Goal: Task Accomplishment & Management: Use online tool/utility

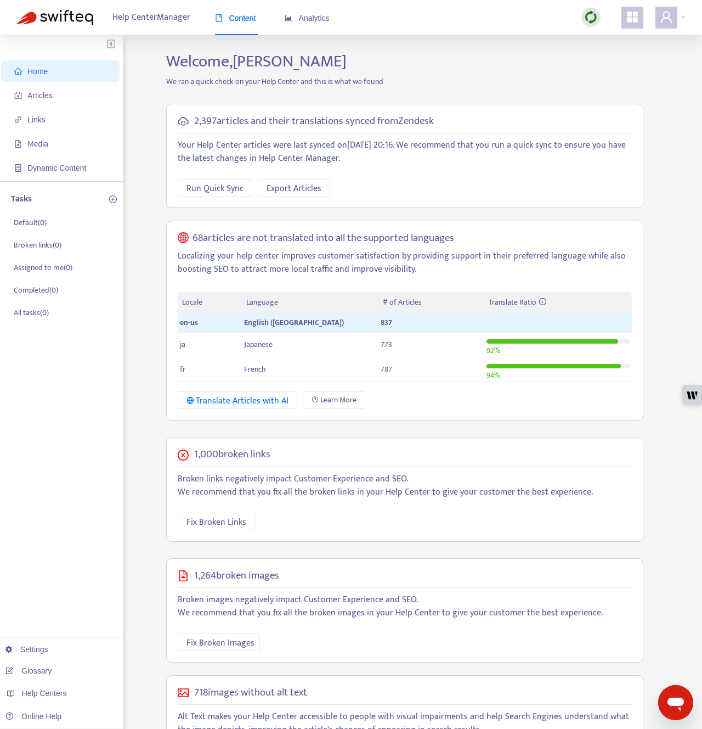
click at [595, 22] on img at bounding box center [591, 17] width 14 height 14
click at [594, 39] on link "Quick Sync" at bounding box center [613, 39] width 47 height 13
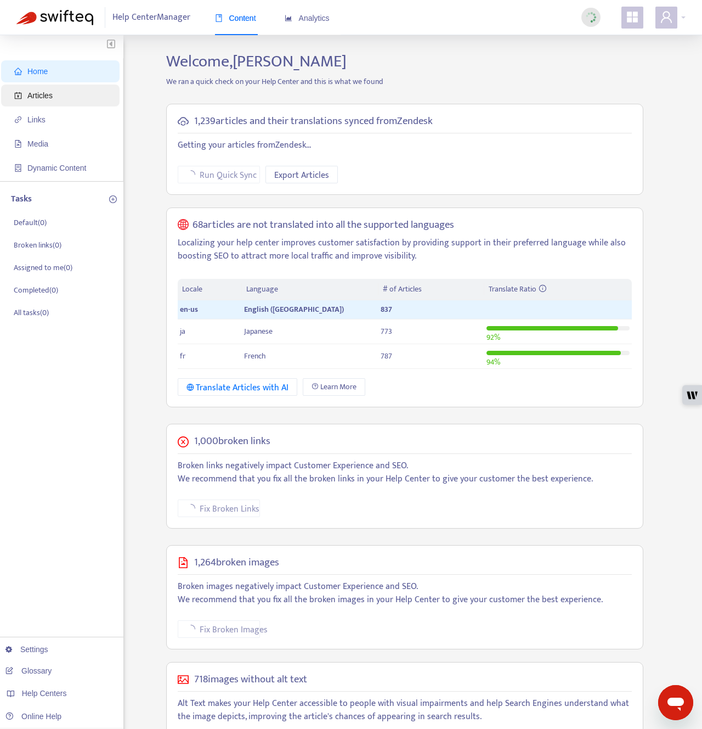
click at [55, 100] on span "Articles" at bounding box center [62, 95] width 97 height 22
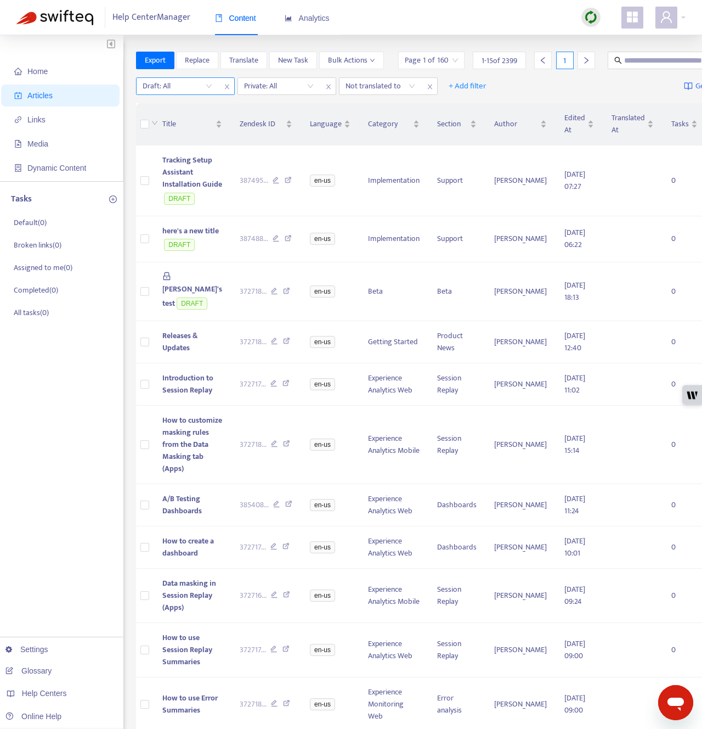
click at [193, 94] on input "search" at bounding box center [178, 86] width 70 height 16
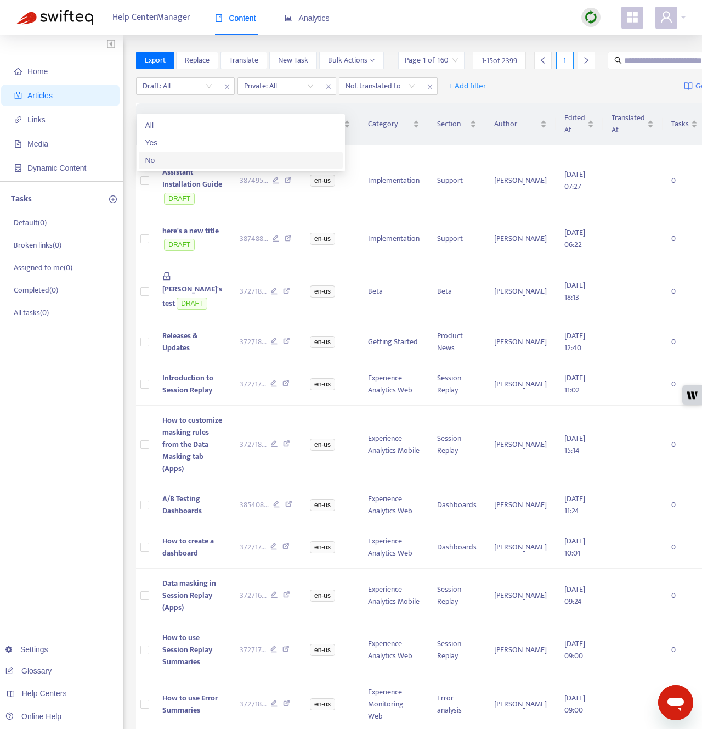
click at [188, 163] on div "No" at bounding box center [240, 160] width 191 height 12
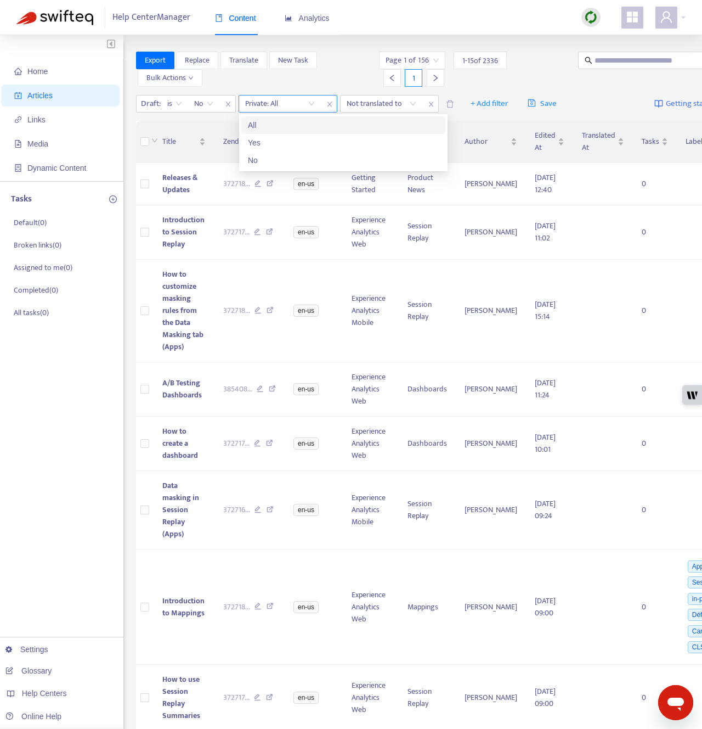
click at [284, 100] on input "search" at bounding box center [280, 103] width 70 height 16
click at [285, 162] on div "No" at bounding box center [343, 160] width 191 height 12
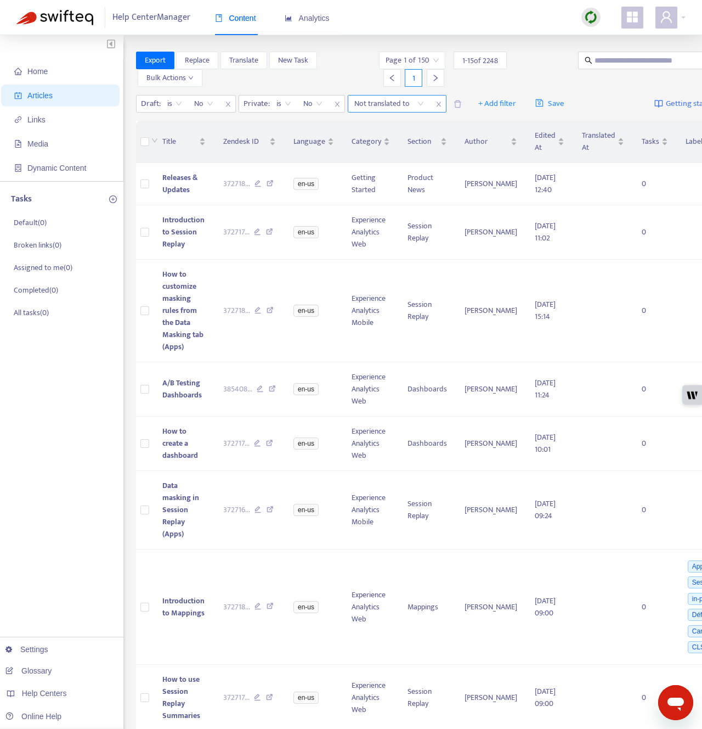
click at [439, 106] on icon "close" at bounding box center [438, 104] width 4 height 5
click at [396, 105] on span "+ Add filter" at bounding box center [396, 103] width 38 height 13
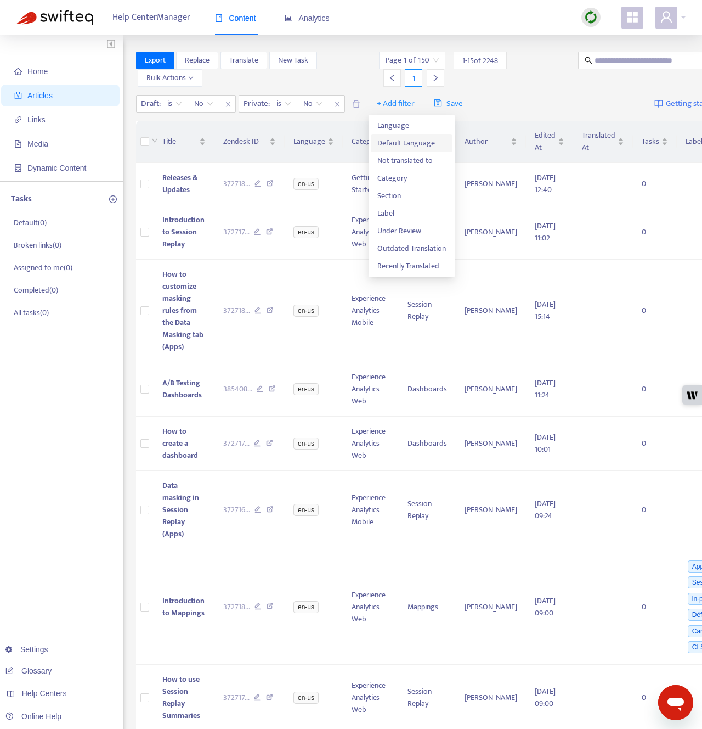
click at [400, 143] on span "Default Language" at bounding box center [411, 143] width 69 height 12
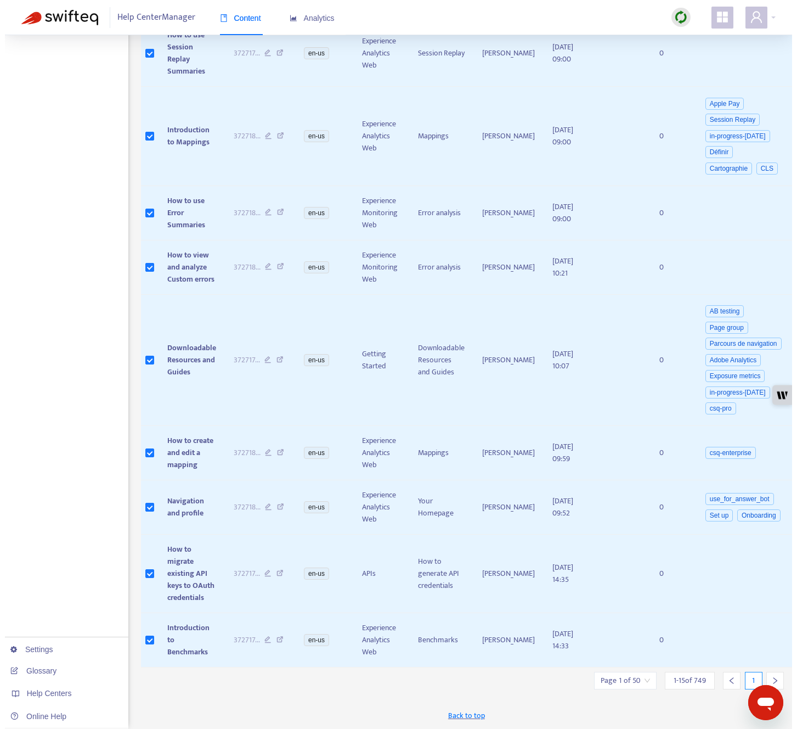
scroll to position [472, 0]
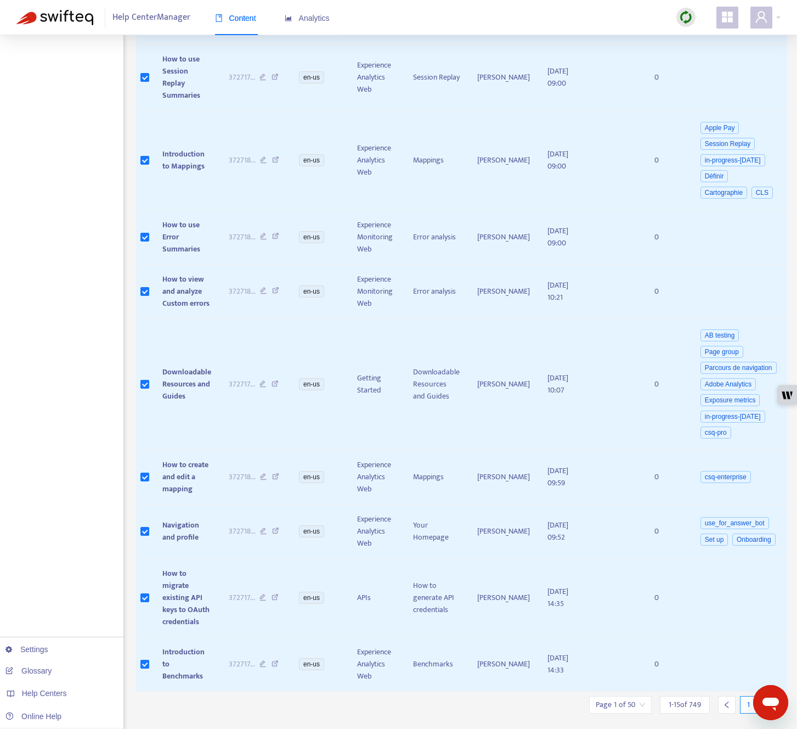
click at [702, 696] on div at bounding box center [770, 705] width 18 height 18
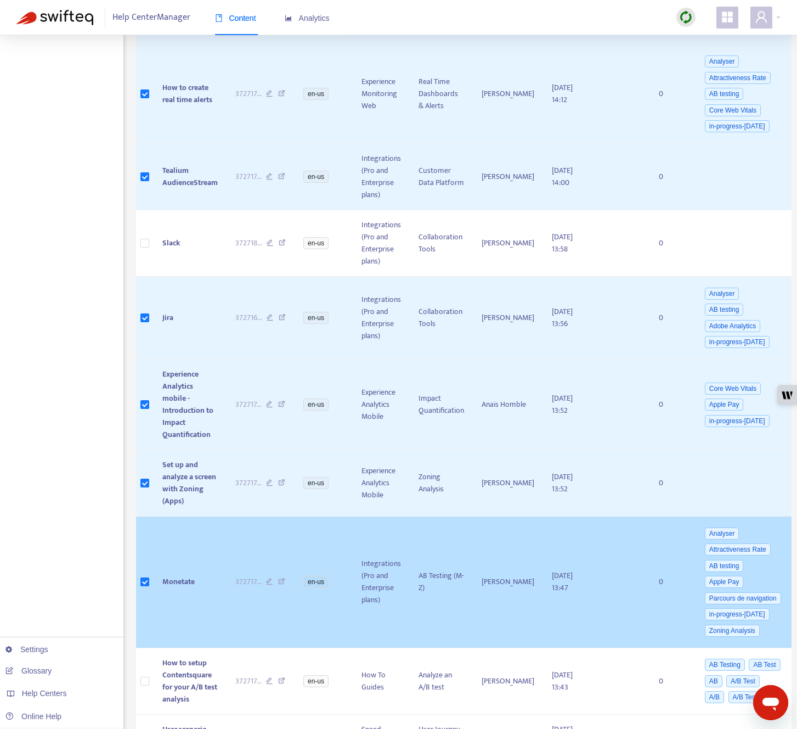
scroll to position [663, 0]
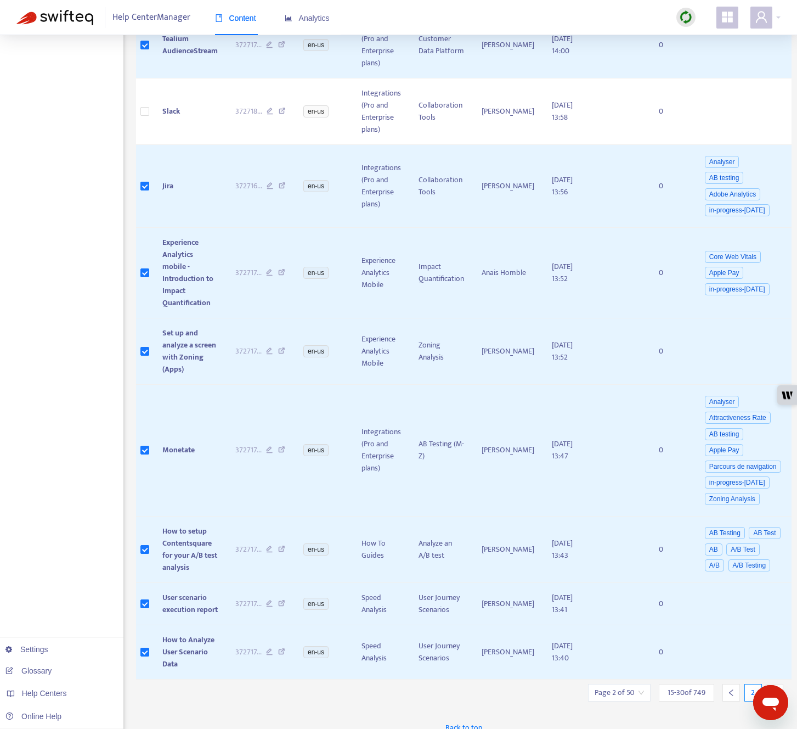
click at [702, 684] on div at bounding box center [775, 693] width 18 height 18
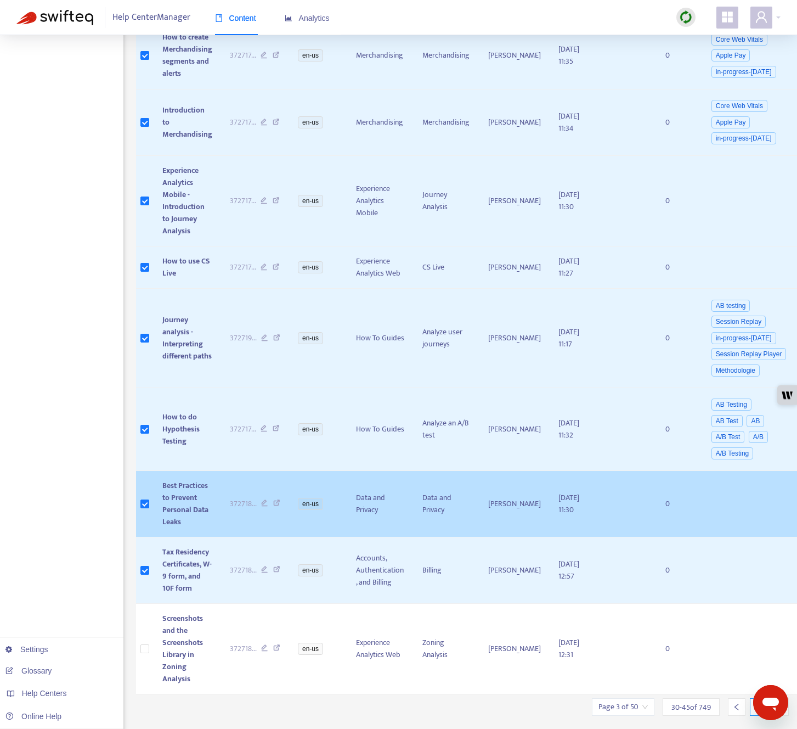
scroll to position [0, 0]
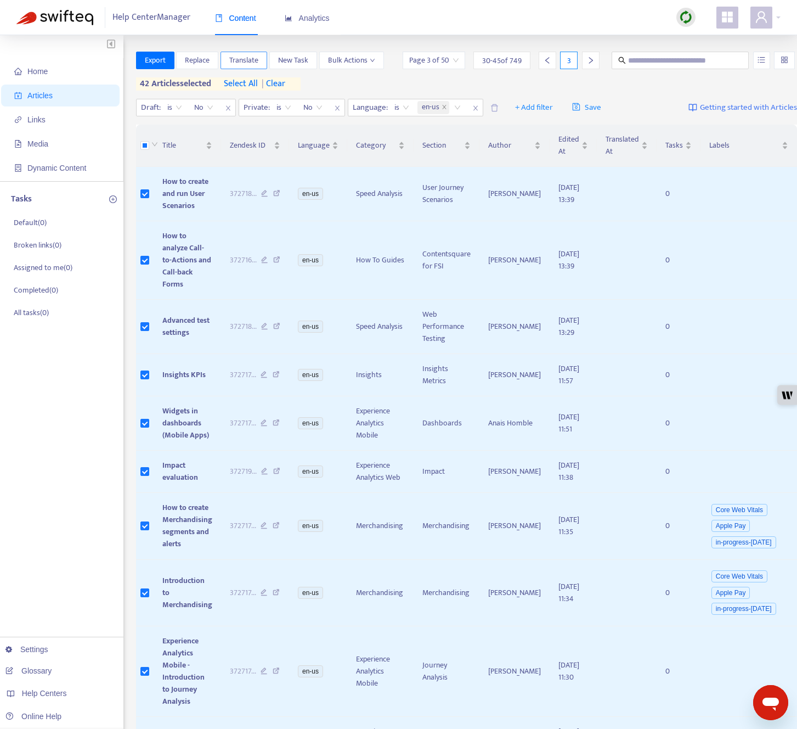
click at [252, 62] on span "Translate" at bounding box center [243, 60] width 29 height 12
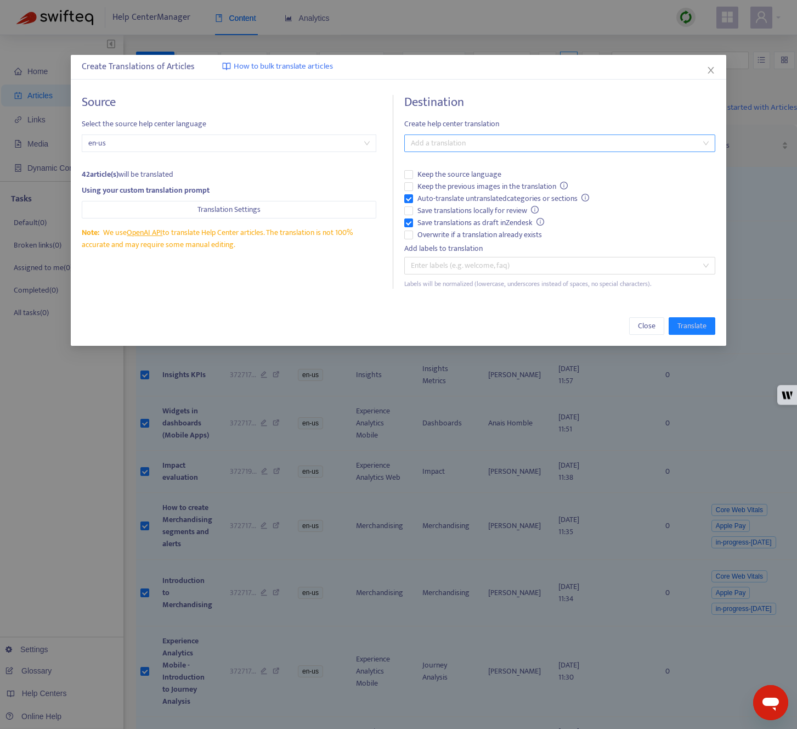
click at [461, 141] on div at bounding box center [554, 143] width 295 height 13
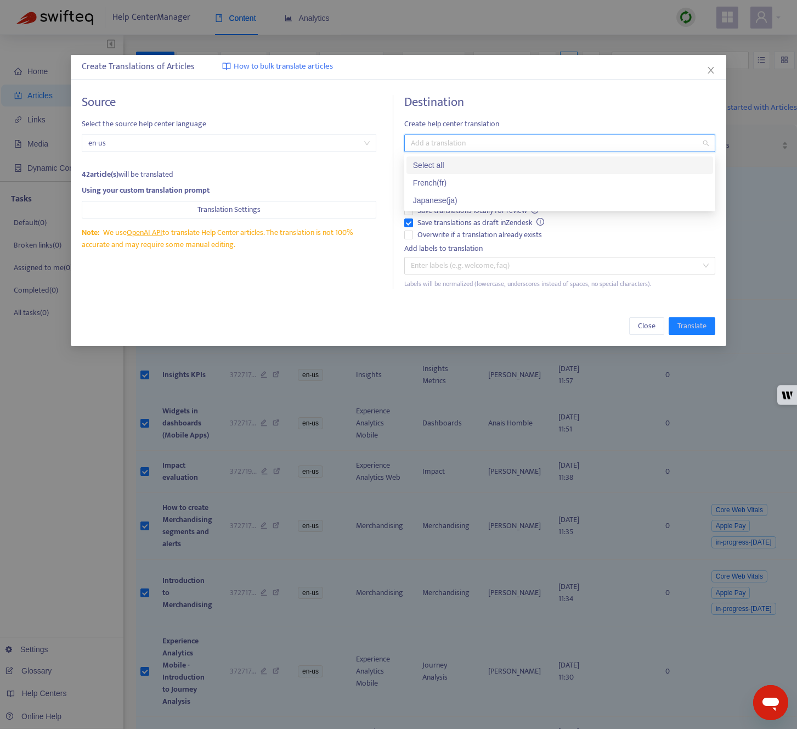
click at [461, 166] on div "Select all" at bounding box center [560, 165] width 294 height 12
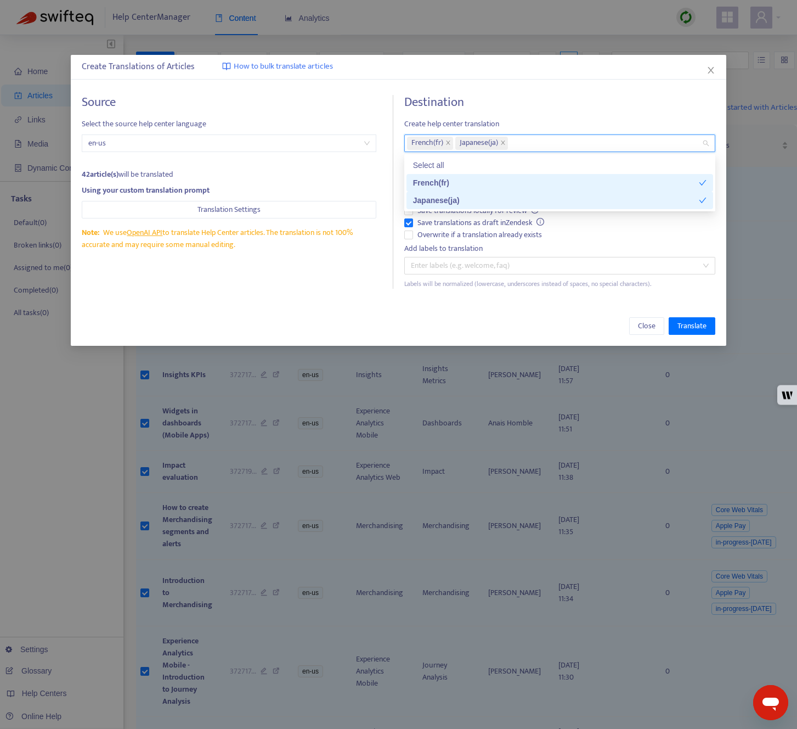
click at [363, 307] on div "Close Translate" at bounding box center [399, 326] width 656 height 40
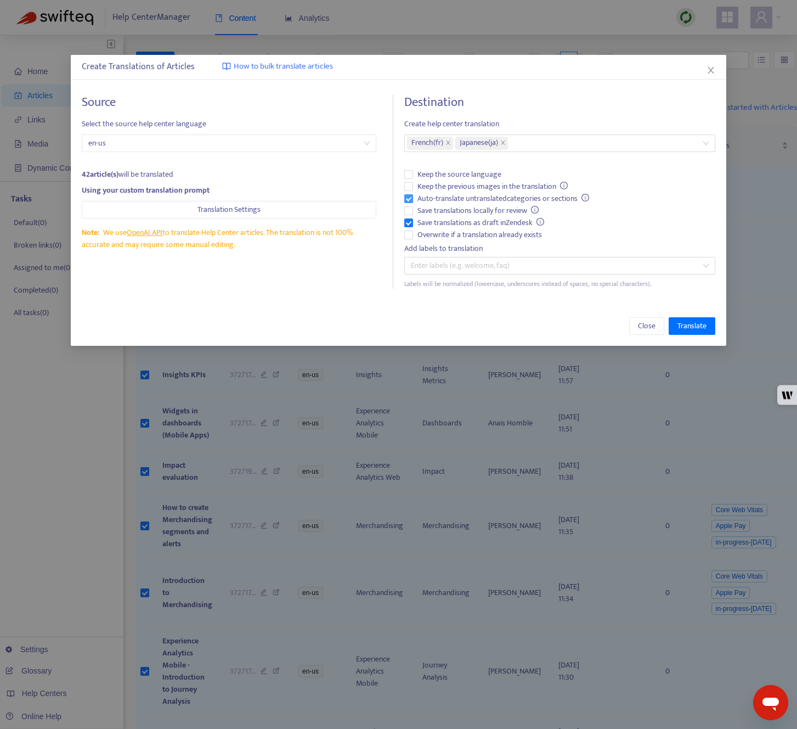
click at [426, 198] on span "Auto-translate untranslated categories or sections" at bounding box center [503, 199] width 181 height 12
click at [428, 224] on span "Save translations as draft in Zendesk" at bounding box center [481, 223] width 136 height 12
click at [428, 234] on span "Overwrite if a translation already exists" at bounding box center [479, 235] width 133 height 12
click at [685, 323] on span "Translate" at bounding box center [692, 326] width 29 height 12
